Goal: Complete application form

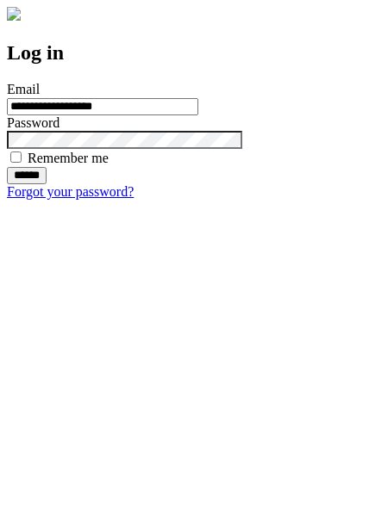
type input "**********"
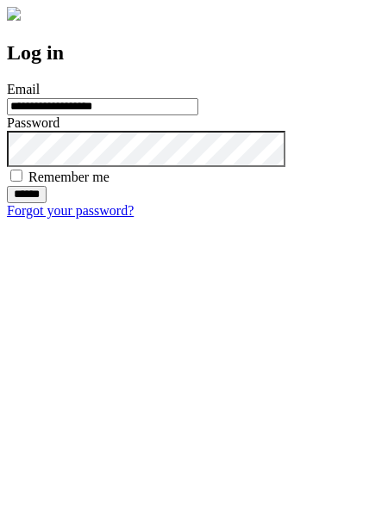
click at [47, 203] on input "******" at bounding box center [27, 194] width 40 height 17
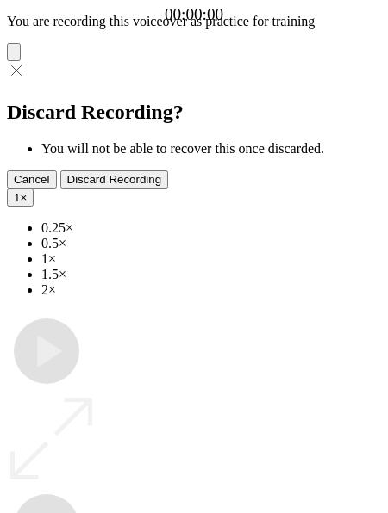
type input "**********"
